Goal: Check status

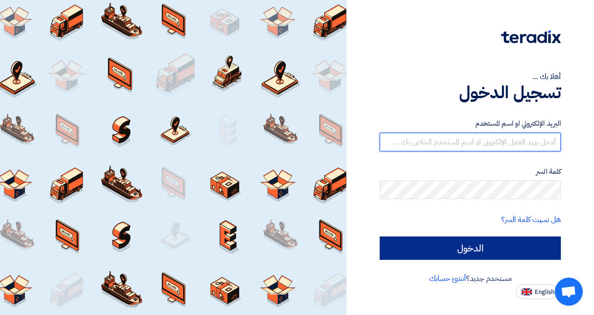
type input "[EMAIL_ADDRESS][DOMAIN_NAME]"
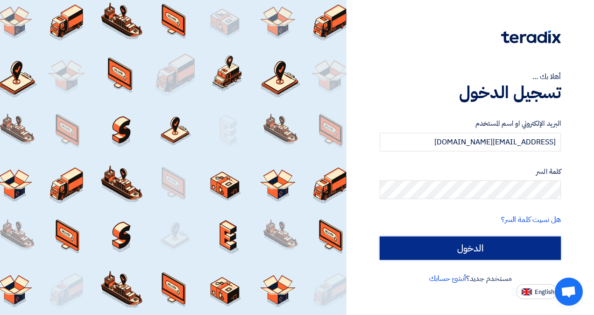
click at [513, 245] on input "الدخول" at bounding box center [470, 247] width 181 height 23
type input "Sign in"
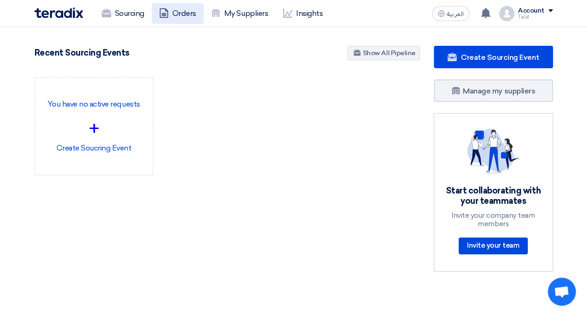
click at [174, 17] on link "Orders" at bounding box center [178, 13] width 52 height 21
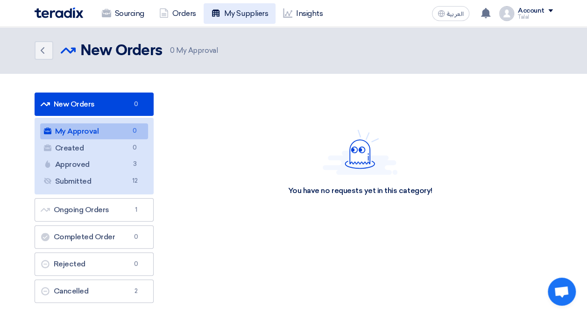
click at [250, 14] on link "My Suppliers" at bounding box center [240, 13] width 72 height 21
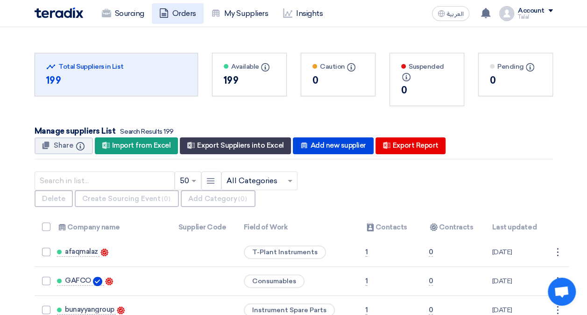
click at [183, 19] on link "Orders" at bounding box center [178, 13] width 52 height 21
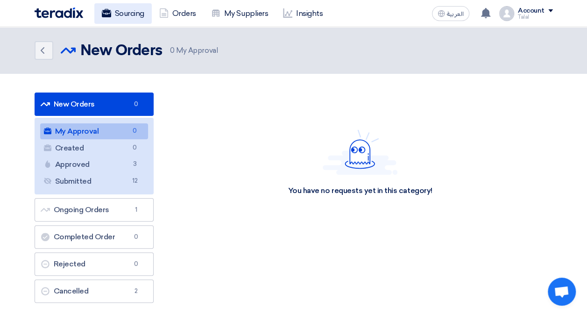
click at [129, 18] on link "Sourcing" at bounding box center [122, 13] width 57 height 21
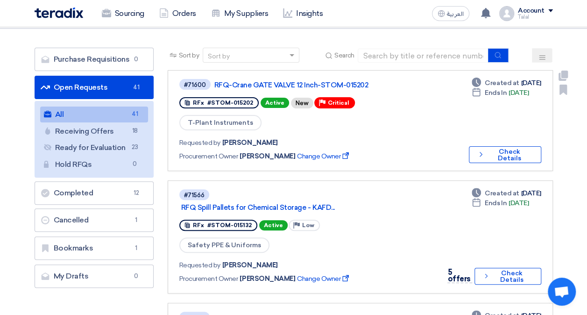
scroll to position [93, 0]
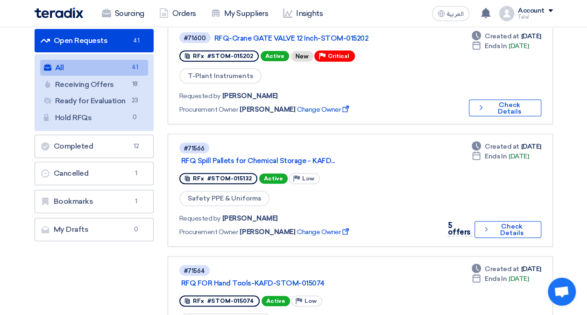
click at [110, 83] on link "Receiving Offers Receiving Offers 18" at bounding box center [94, 85] width 108 height 16
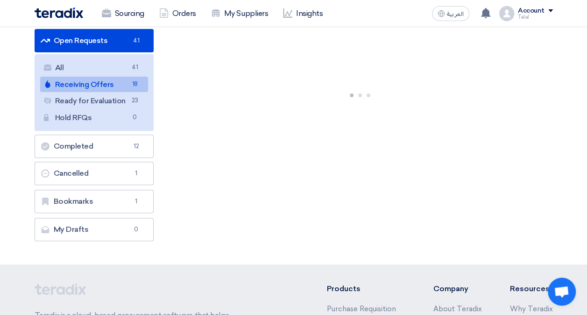
scroll to position [0, 0]
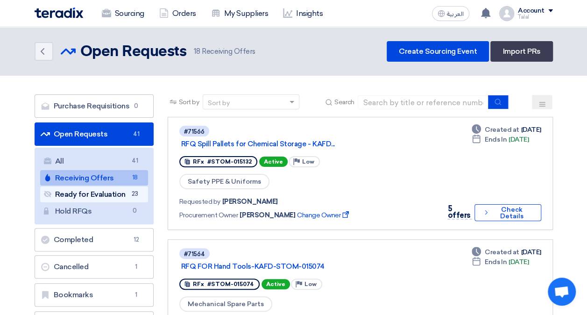
click at [99, 195] on link "Ready for Evaluation Ready for Evaluation 23" at bounding box center [94, 194] width 108 height 16
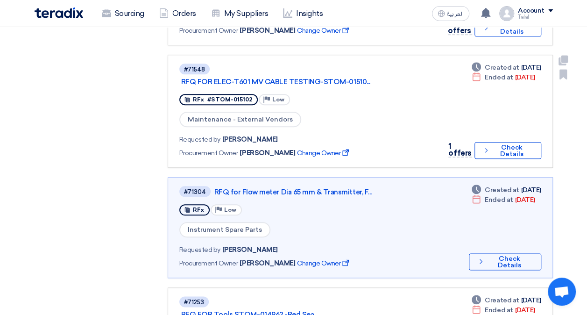
scroll to position [420, 0]
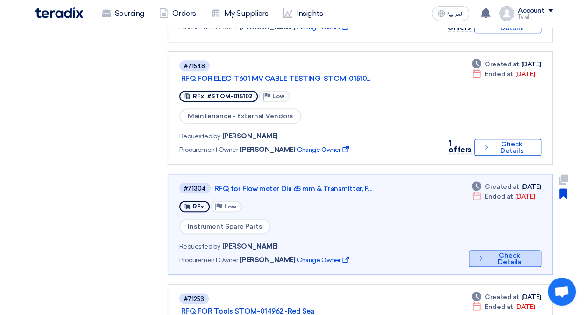
click at [483, 250] on button "Check details Check Details" at bounding box center [505, 258] width 72 height 17
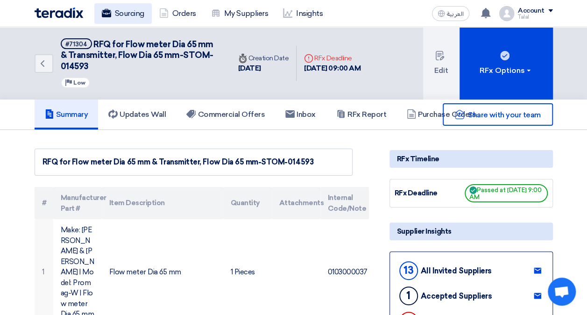
click at [123, 17] on link "Sourcing" at bounding box center [122, 13] width 57 height 21
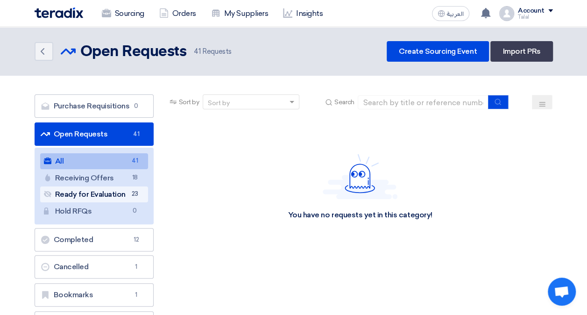
click at [92, 196] on link "Ready for Evaluation Ready for Evaluation 23" at bounding box center [94, 194] width 108 height 16
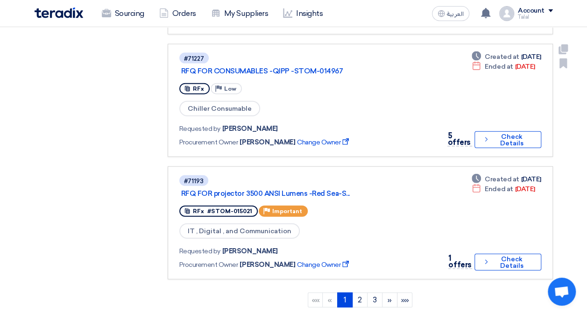
scroll to position [980, 0]
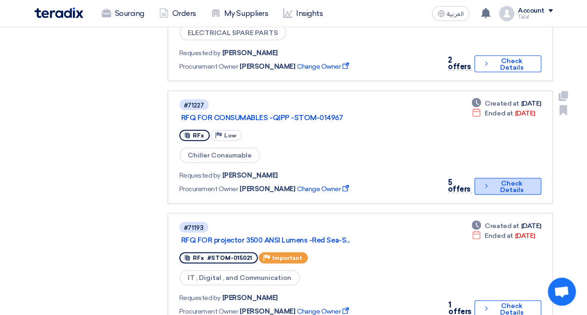
click at [501, 178] on button "Check details Check Details" at bounding box center [507, 186] width 66 height 17
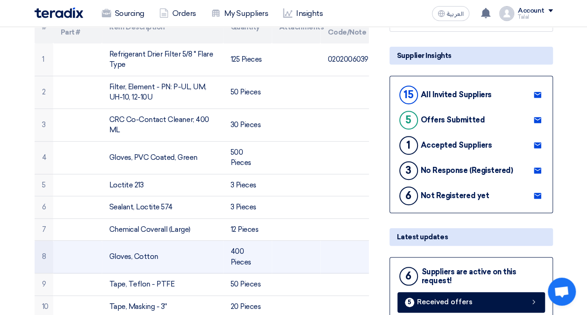
scroll to position [47, 0]
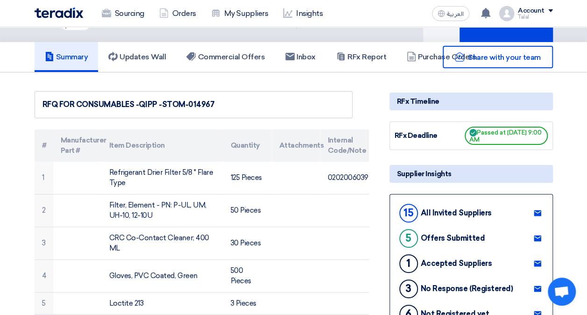
click at [205, 104] on div "RFQ FOR CONSUMABLES -QIPP -STOM-014967" at bounding box center [193, 104] width 302 height 11
copy div "014967"
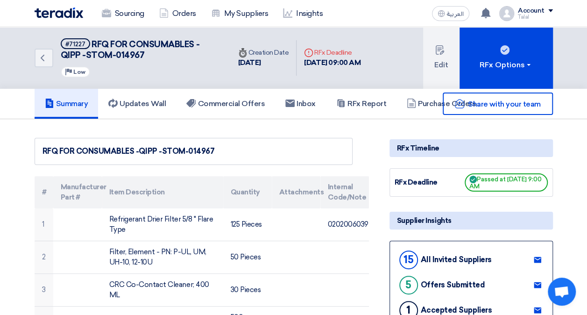
drag, startPoint x: 239, startPoint y: 63, endPoint x: 284, endPoint y: 61, distance: 45.4
click at [284, 61] on div "[DATE]" at bounding box center [263, 62] width 51 height 11
drag, startPoint x: 284, startPoint y: 61, endPoint x: 264, endPoint y: 76, distance: 24.9
click at [264, 76] on div "Back #71227 RFQ FOR CONSUMABLES -QIPP -STOM-014967 Priority Low Time Creation D…" at bounding box center [202, 58] width 334 height 62
drag, startPoint x: 305, startPoint y: 63, endPoint x: 381, endPoint y: 66, distance: 76.2
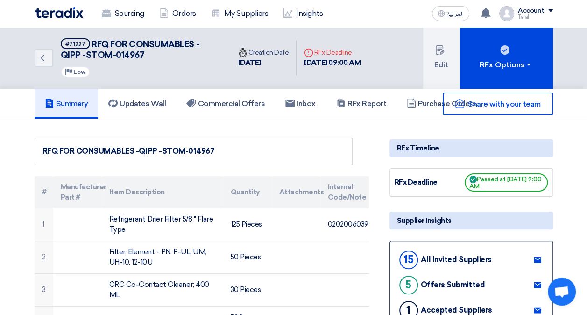
click at [368, 66] on div "Deadline RFx Deadline [DATE] 09:00 AM" at bounding box center [331, 57] width 71 height 35
